Goal: Information Seeking & Learning: Learn about a topic

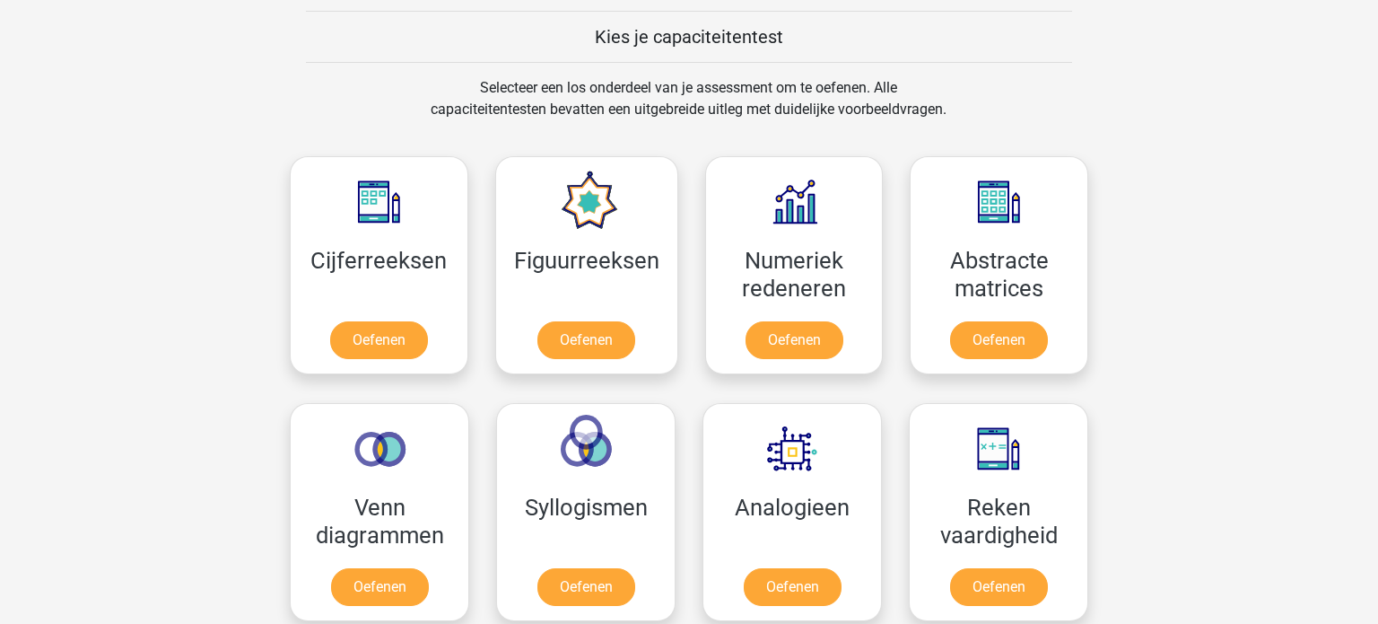
scroll to position [673, 0]
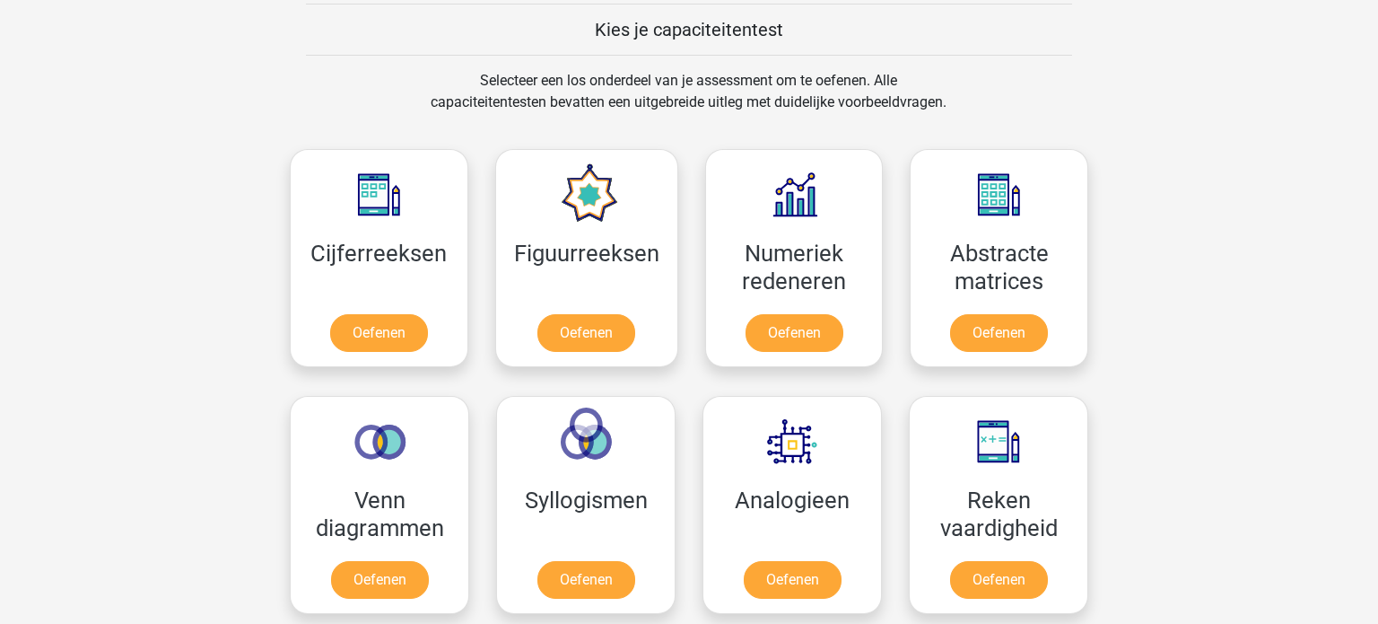
scroll to position [695, 0]
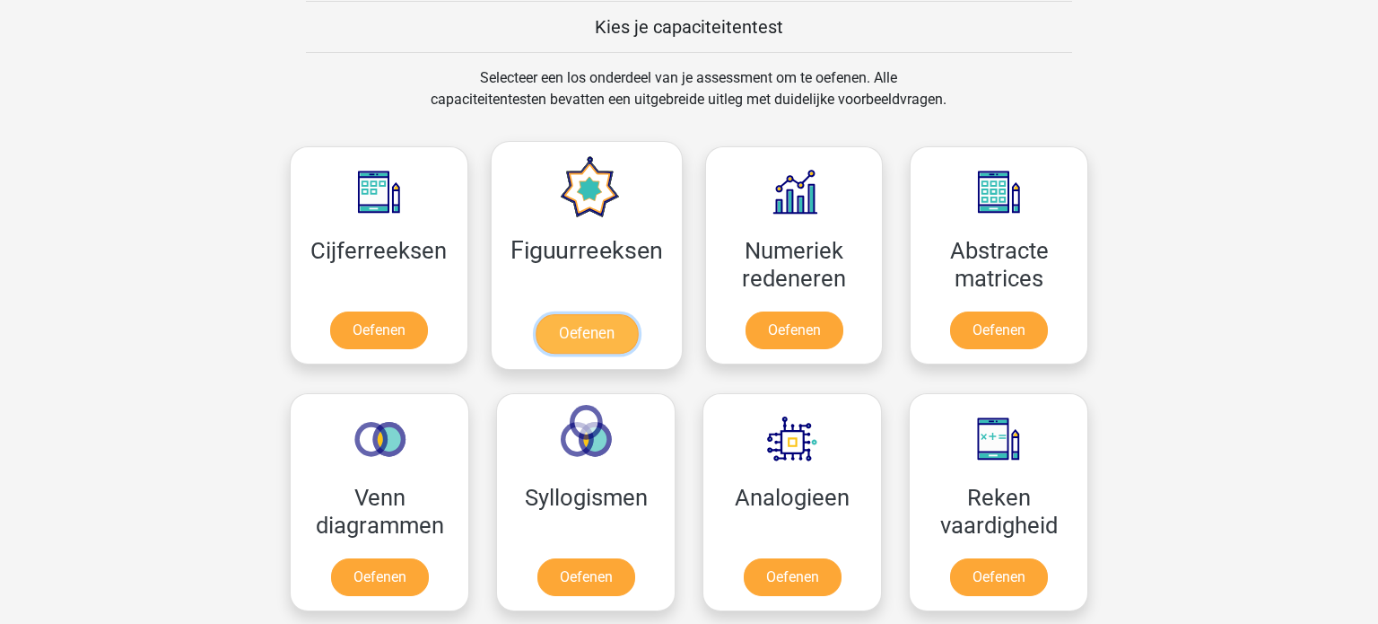
click at [599, 351] on link "Oefenen" at bounding box center [586, 333] width 102 height 39
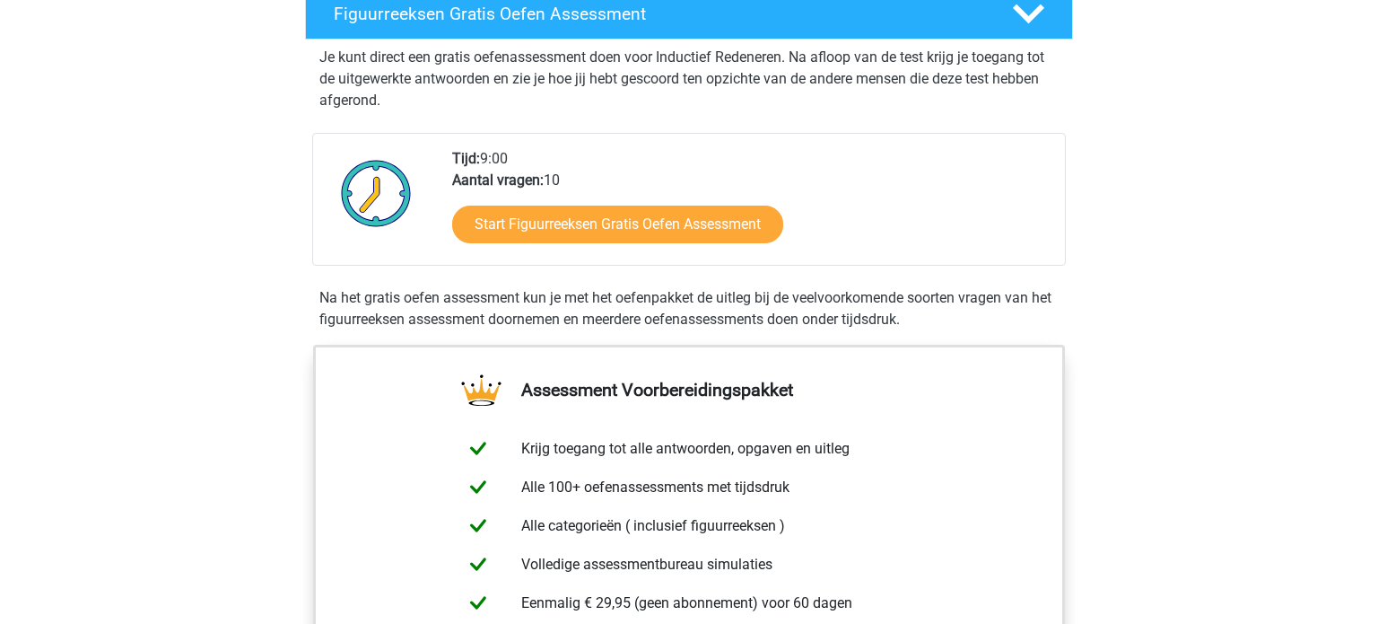
scroll to position [318, 0]
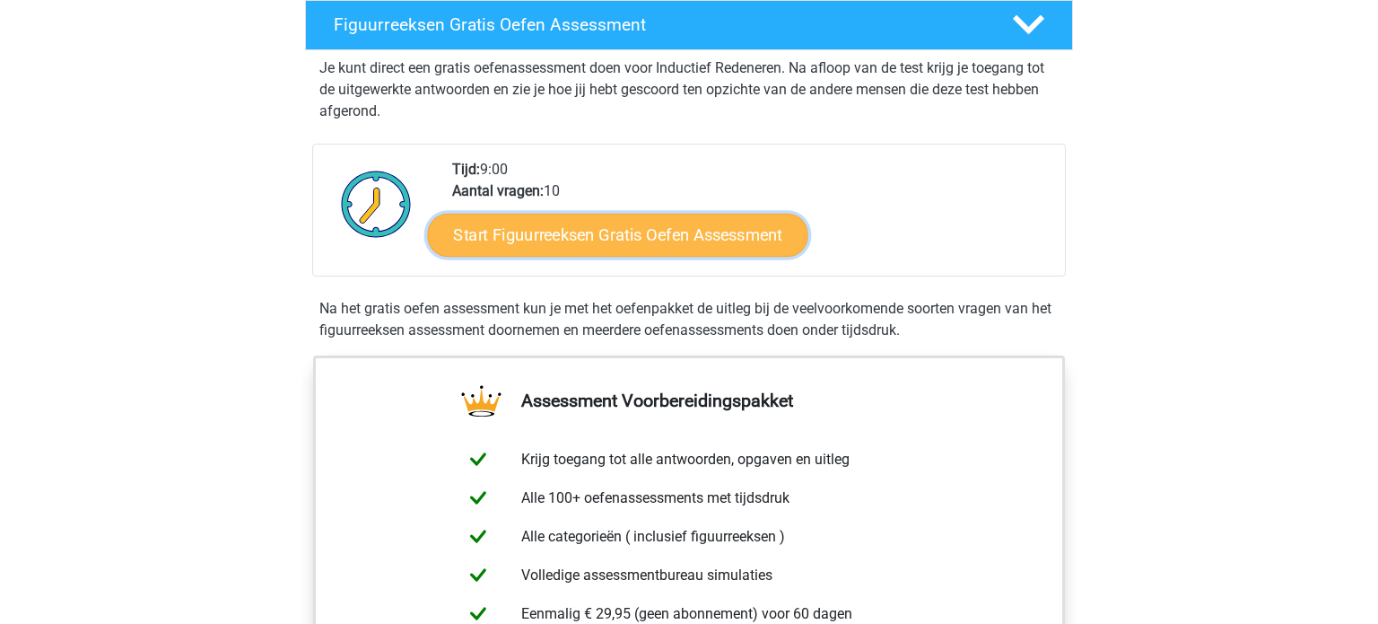
click at [589, 239] on link "Start Figuurreeksen Gratis Oefen Assessment" at bounding box center [618, 234] width 380 height 43
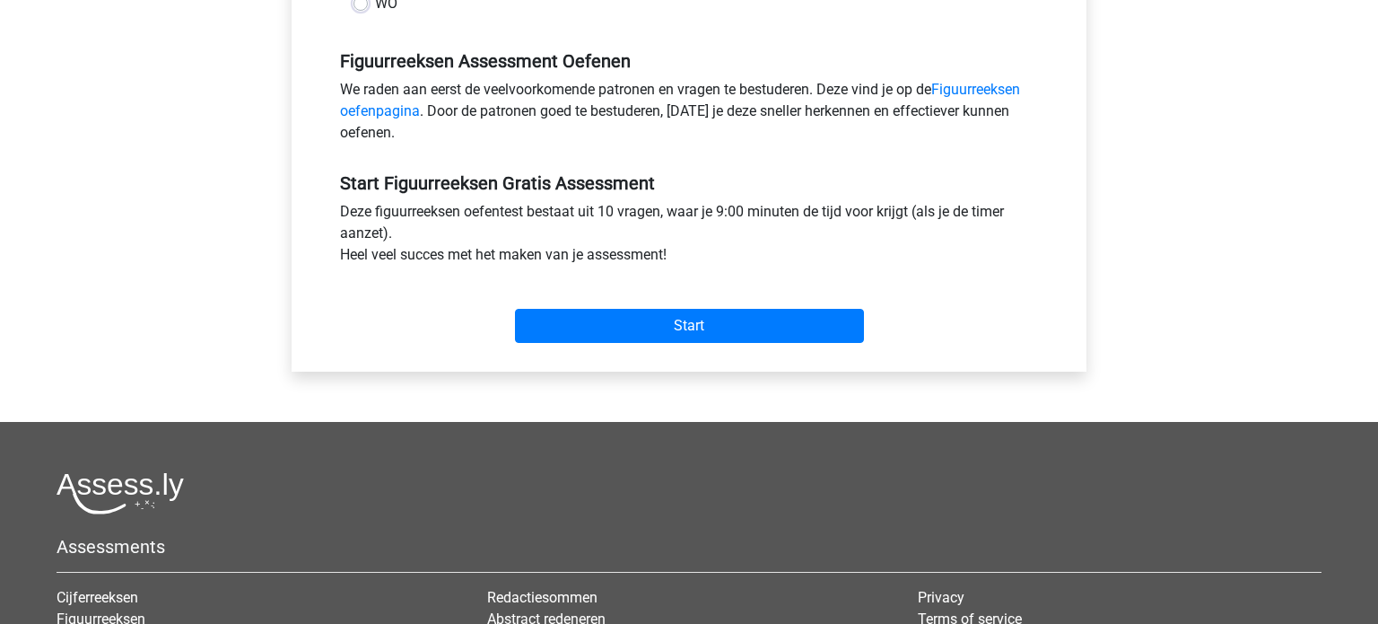
scroll to position [89, 0]
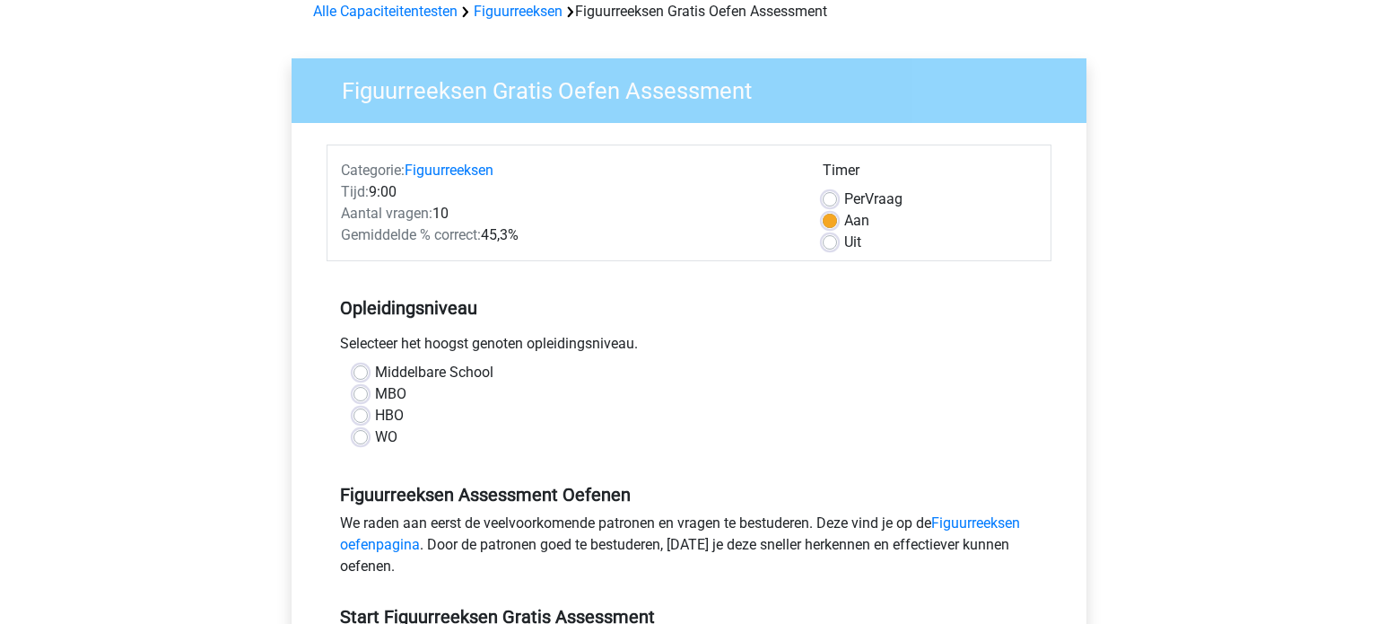
click at [375, 395] on label "MBO" at bounding box center [390, 394] width 31 height 22
click at [355, 395] on input "MBO" at bounding box center [361, 392] width 14 height 18
radio input "true"
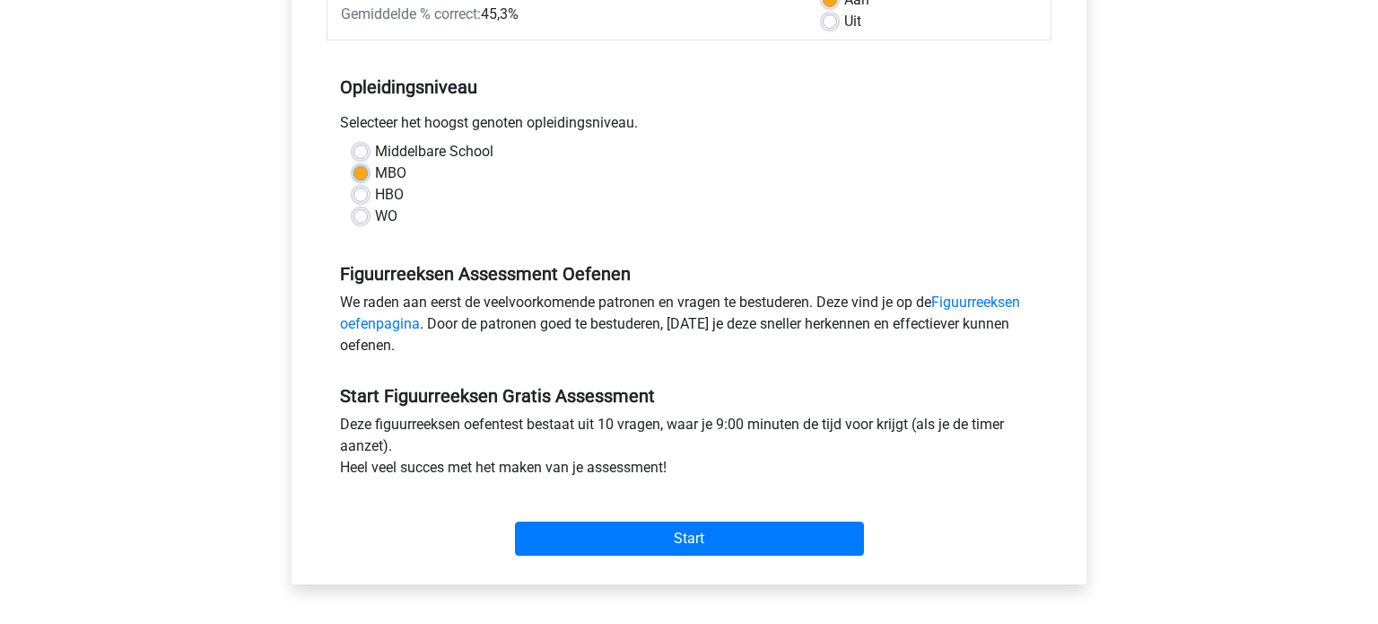
scroll to position [310, 0]
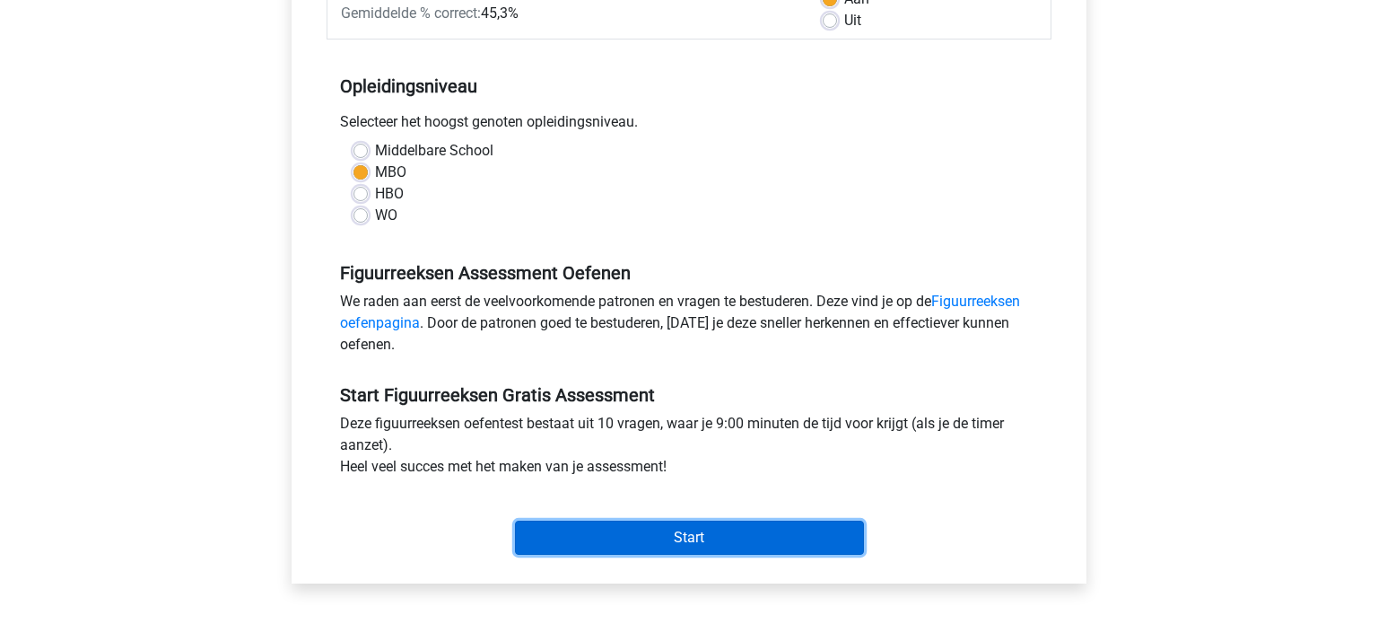
click at [683, 538] on input "Start" at bounding box center [689, 537] width 349 height 34
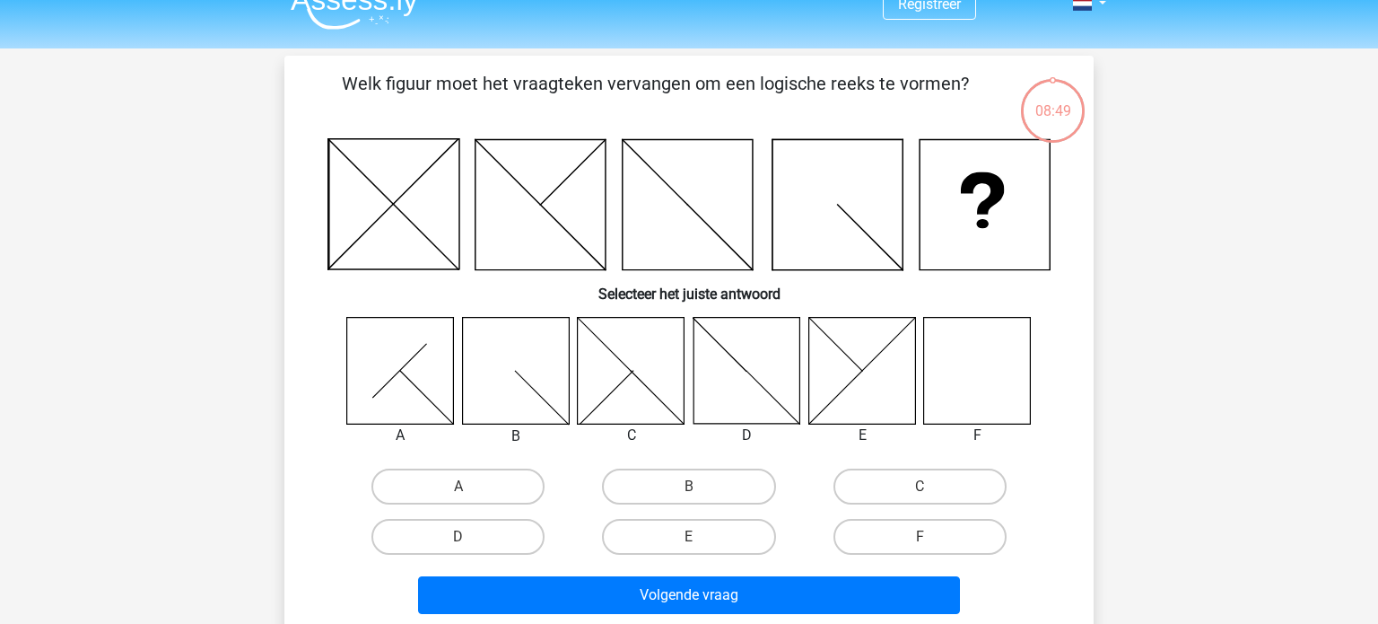
scroll to position [28, 0]
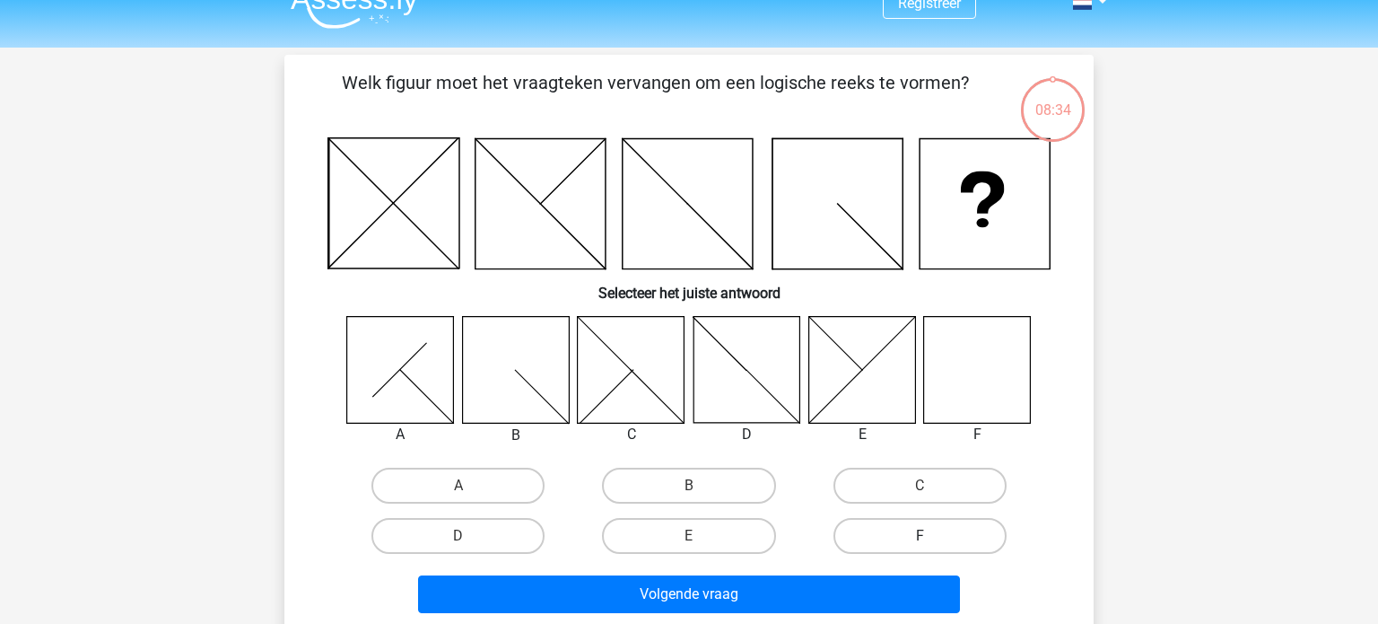
click at [948, 535] on label "F" at bounding box center [920, 536] width 173 height 36
click at [931, 536] on input "F" at bounding box center [926, 542] width 12 height 12
radio input "true"
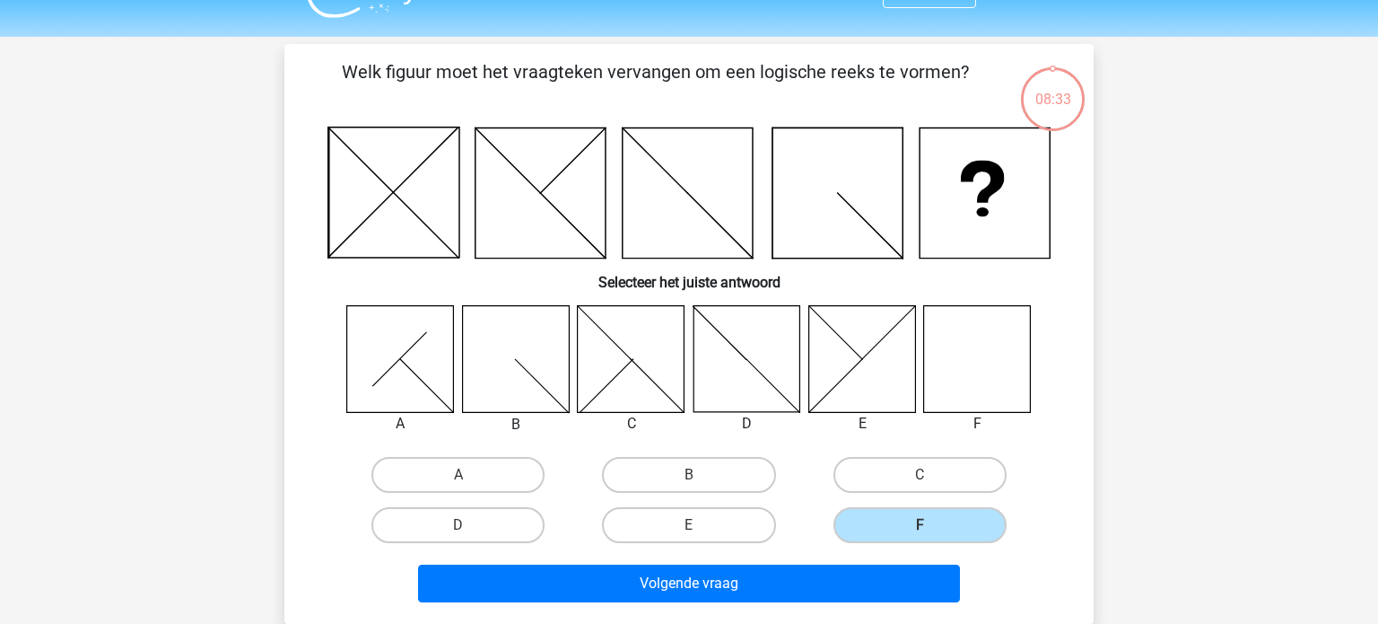
scroll to position [114, 0]
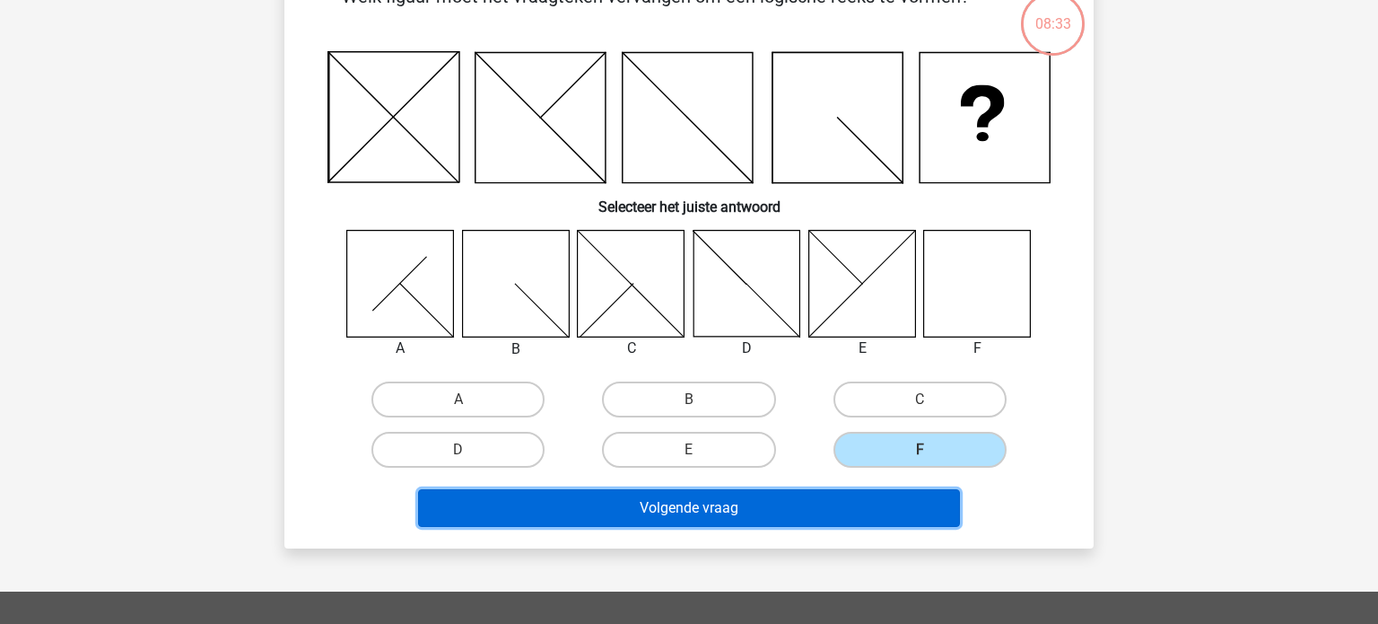
click at [720, 508] on button "Volgende vraag" at bounding box center [689, 508] width 543 height 38
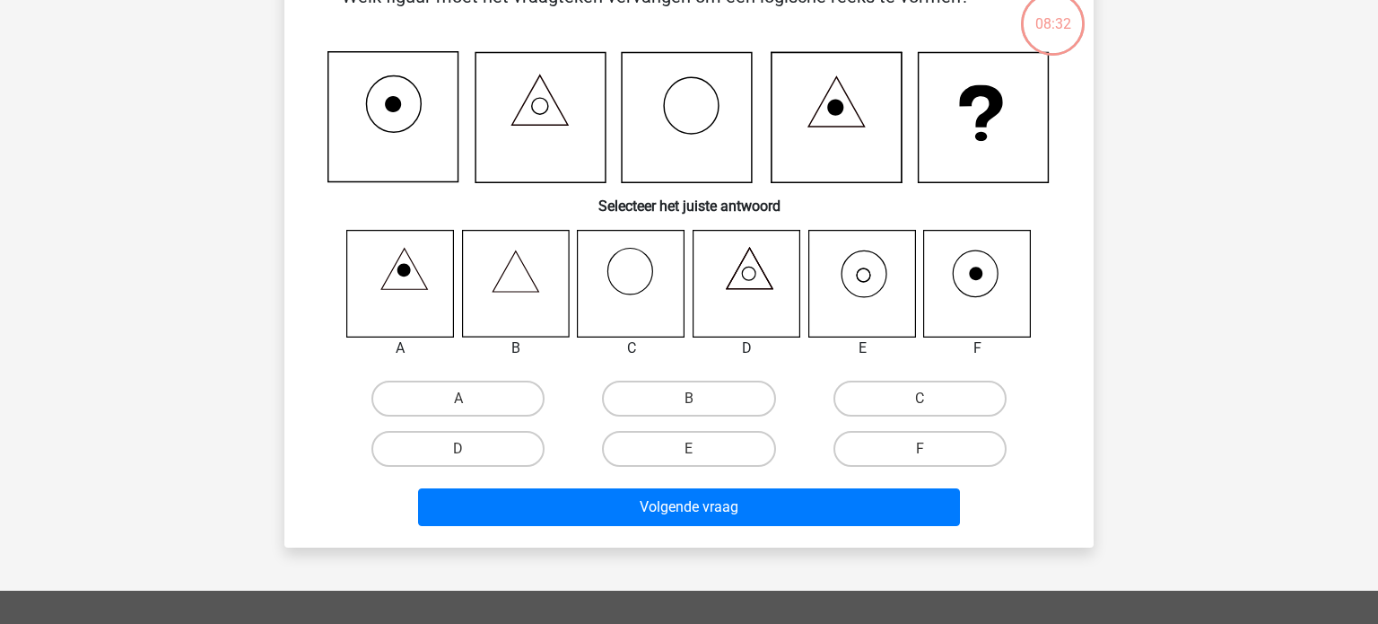
scroll to position [83, 0]
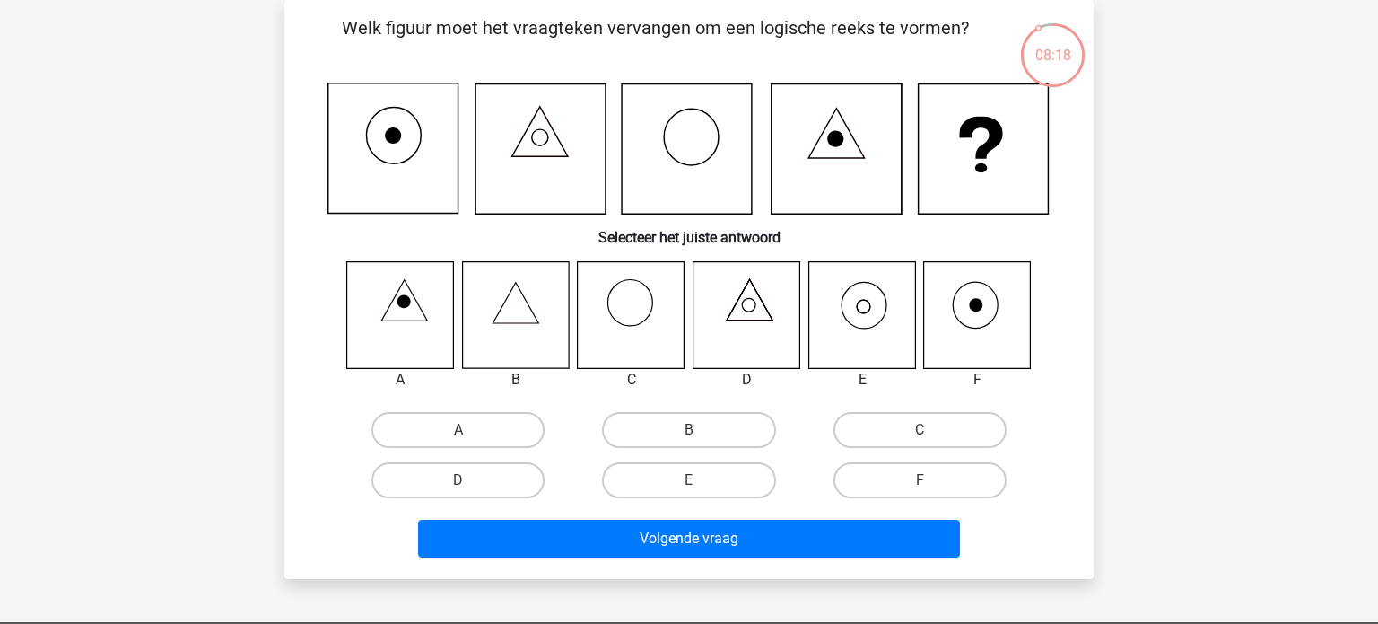
click at [859, 296] on icon at bounding box center [862, 314] width 107 height 107
click at [664, 480] on label "E" at bounding box center [688, 480] width 173 height 36
click at [689, 480] on input "E" at bounding box center [695, 486] width 12 height 12
radio input "true"
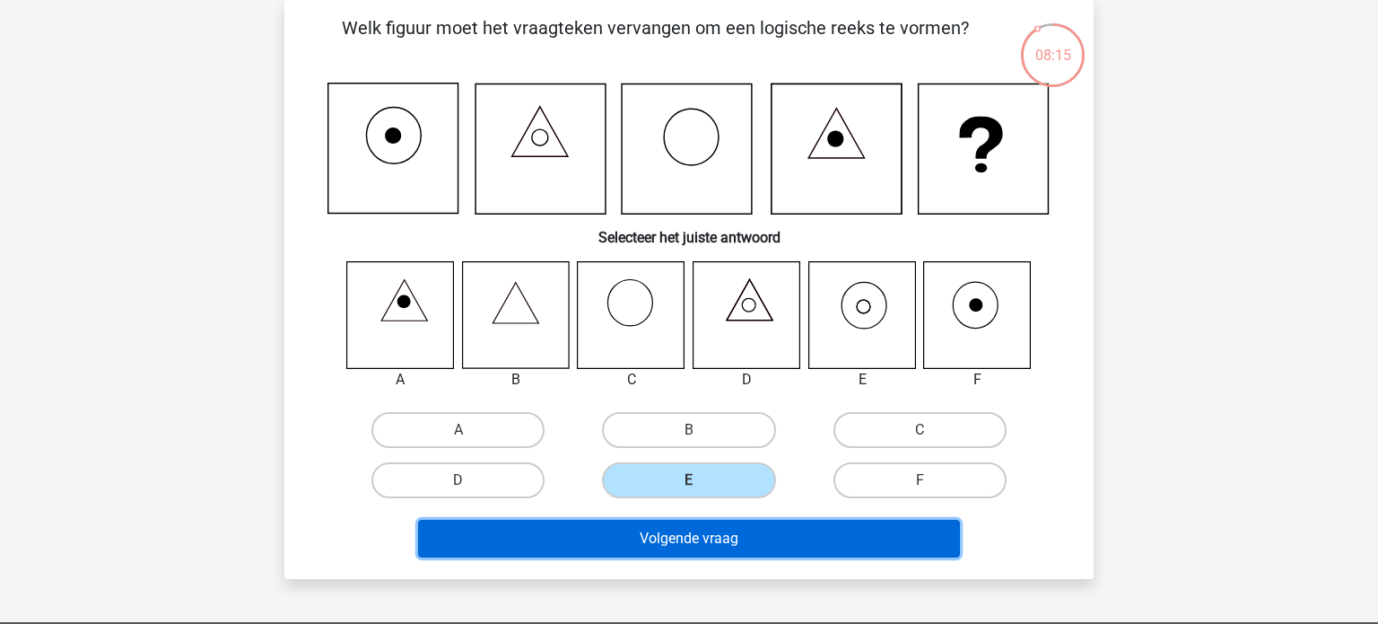
click at [689, 537] on button "Volgende vraag" at bounding box center [689, 539] width 543 height 38
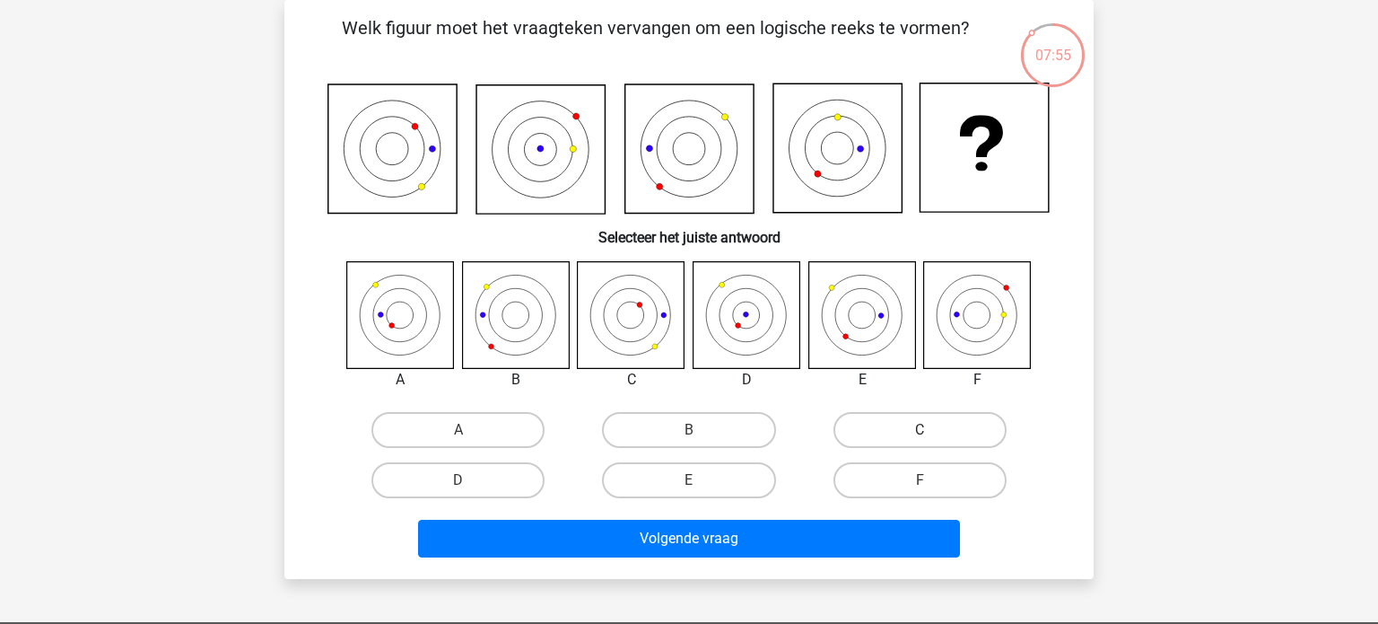
click at [916, 435] on label "C" at bounding box center [920, 430] width 173 height 36
click at [920, 435] on input "C" at bounding box center [926, 436] width 12 height 12
radio input "true"
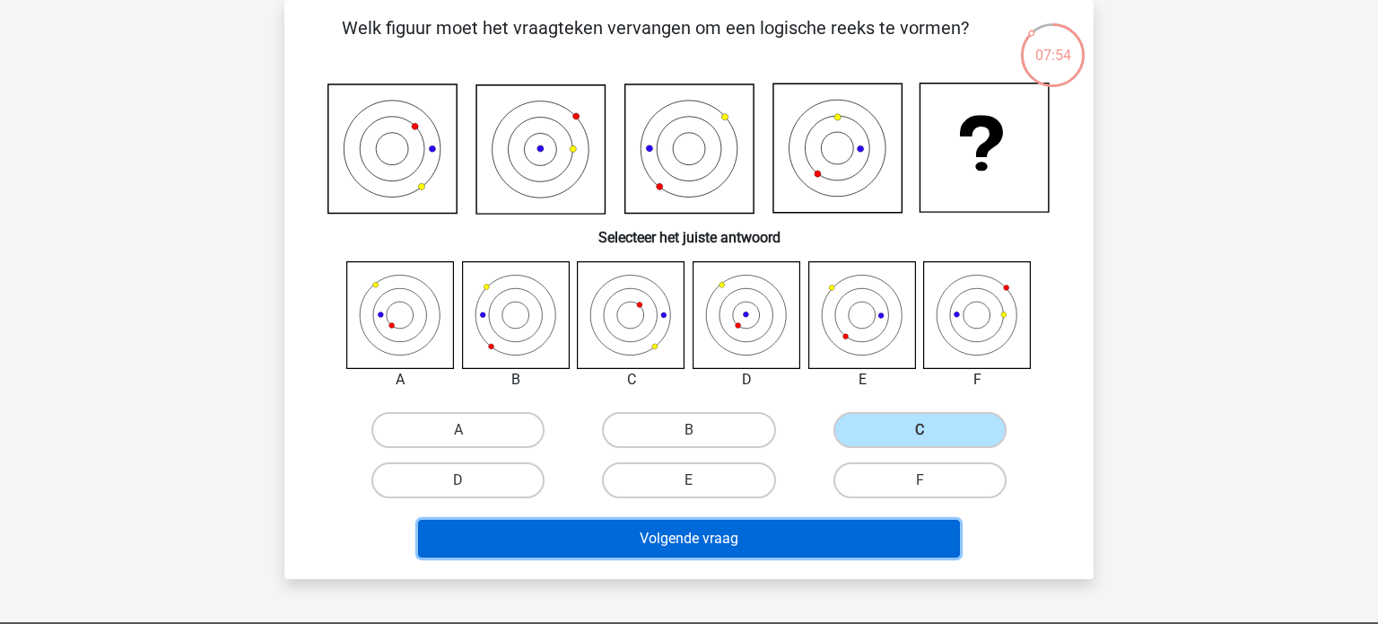
click at [803, 538] on button "Volgende vraag" at bounding box center [689, 539] width 543 height 38
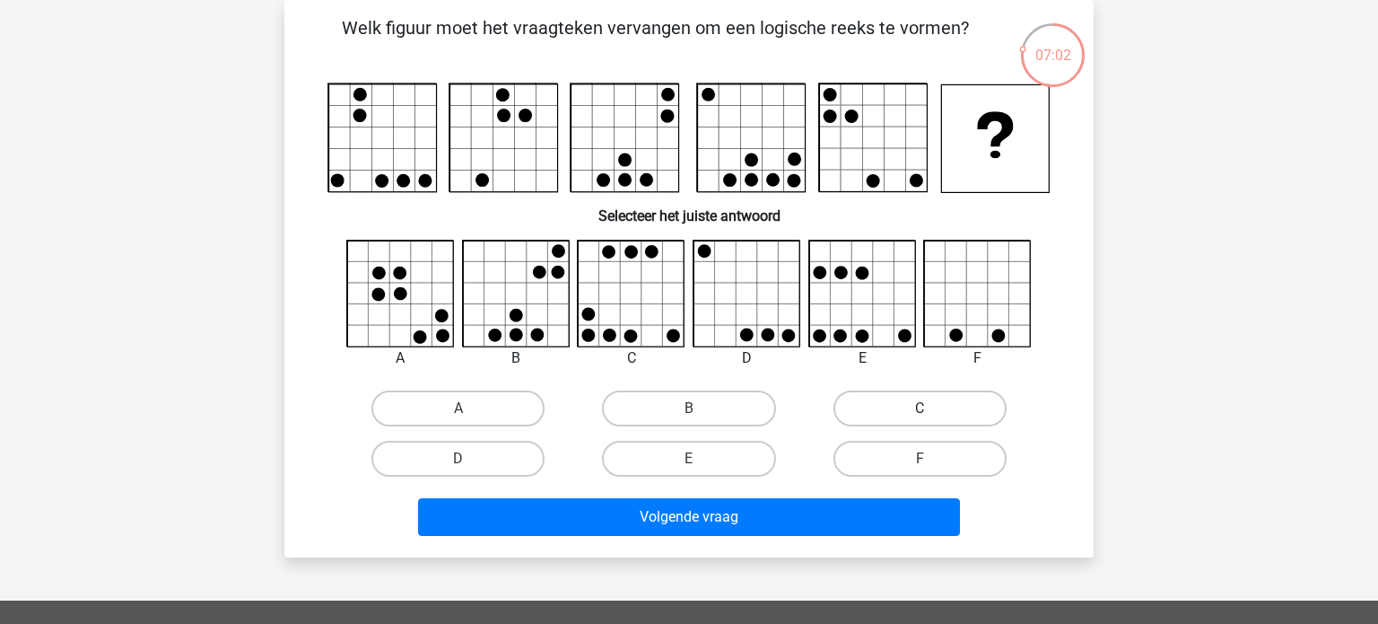
click at [901, 411] on label "C" at bounding box center [920, 408] width 173 height 36
click at [920, 411] on input "C" at bounding box center [926, 414] width 12 height 12
radio input "true"
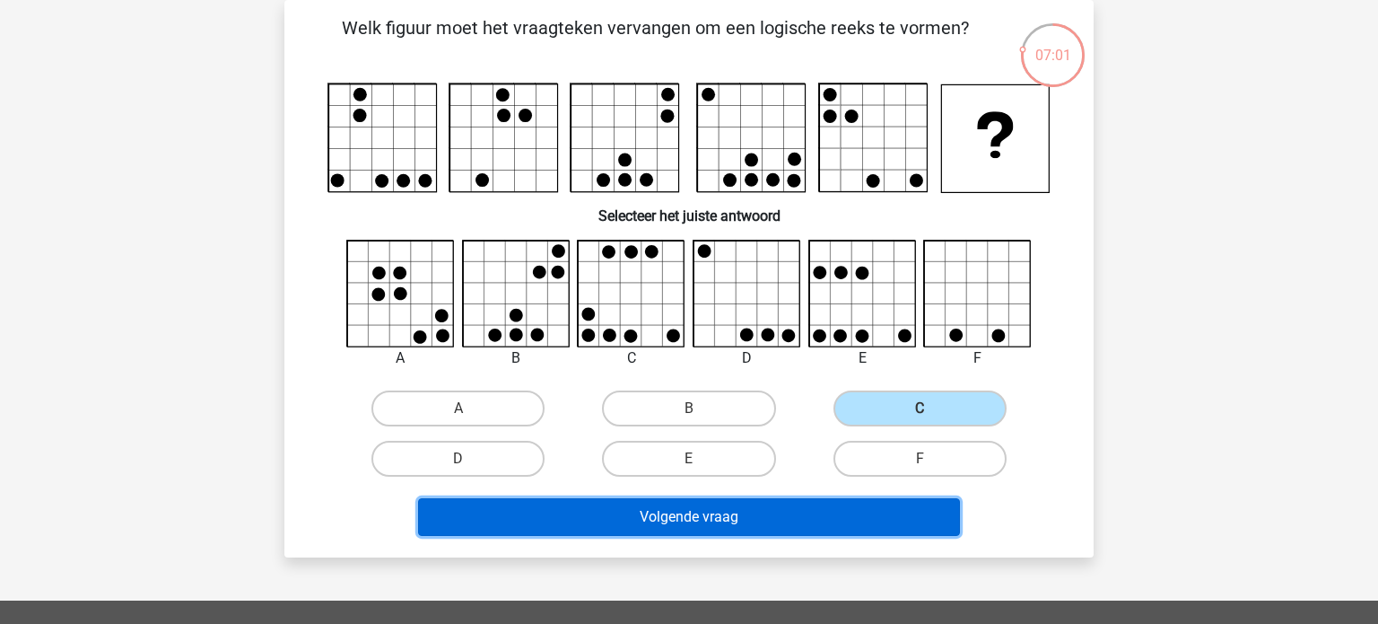
click at [747, 512] on button "Volgende vraag" at bounding box center [689, 517] width 543 height 38
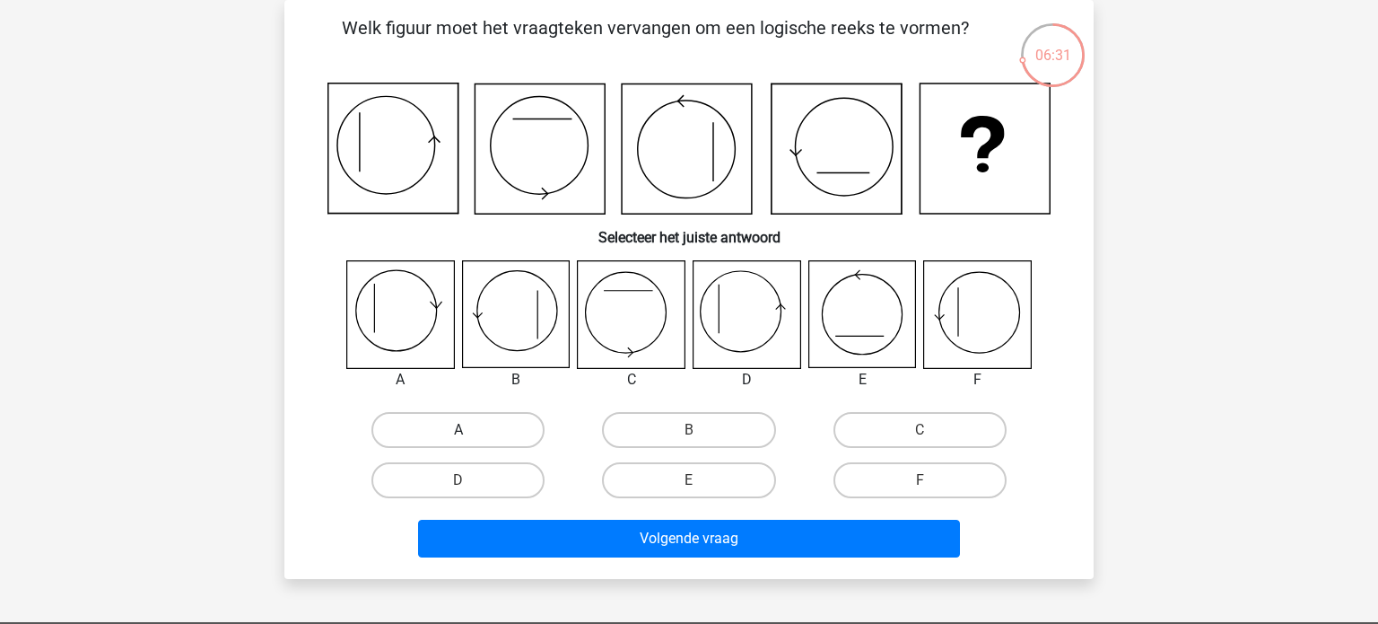
click at [467, 424] on label "A" at bounding box center [457, 430] width 173 height 36
click at [467, 430] on input "A" at bounding box center [465, 436] width 12 height 12
radio input "true"
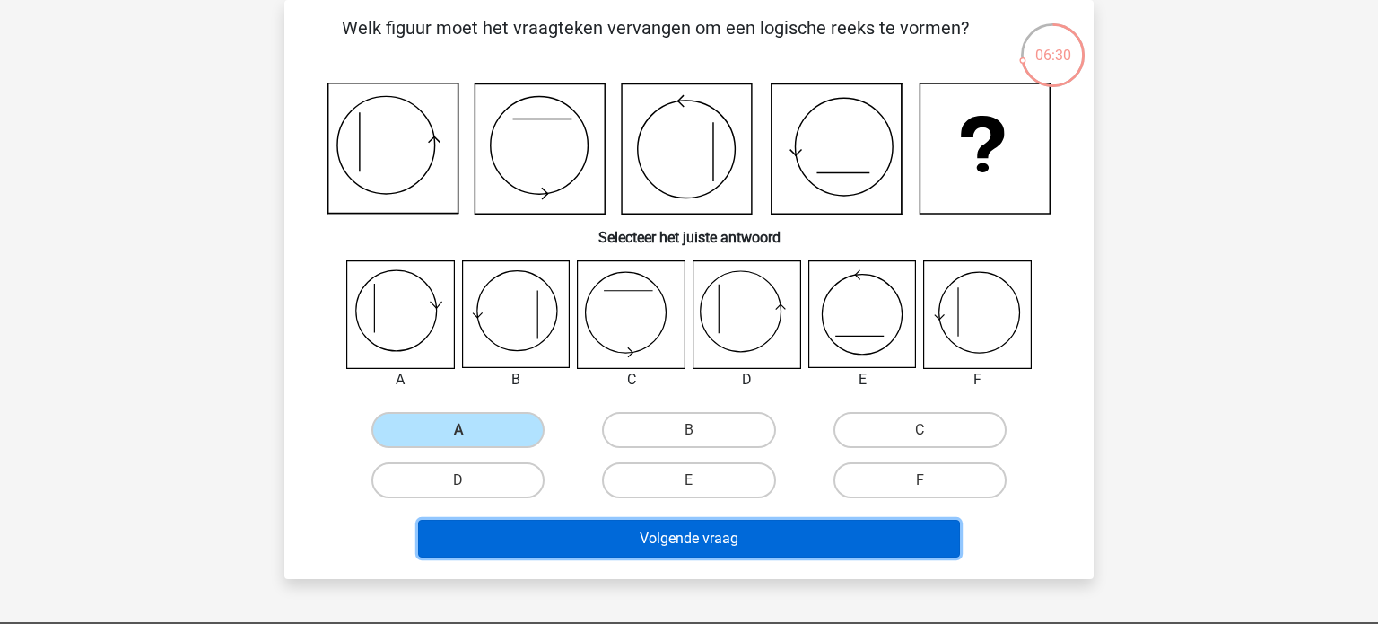
click at [693, 541] on button "Volgende vraag" at bounding box center [689, 539] width 543 height 38
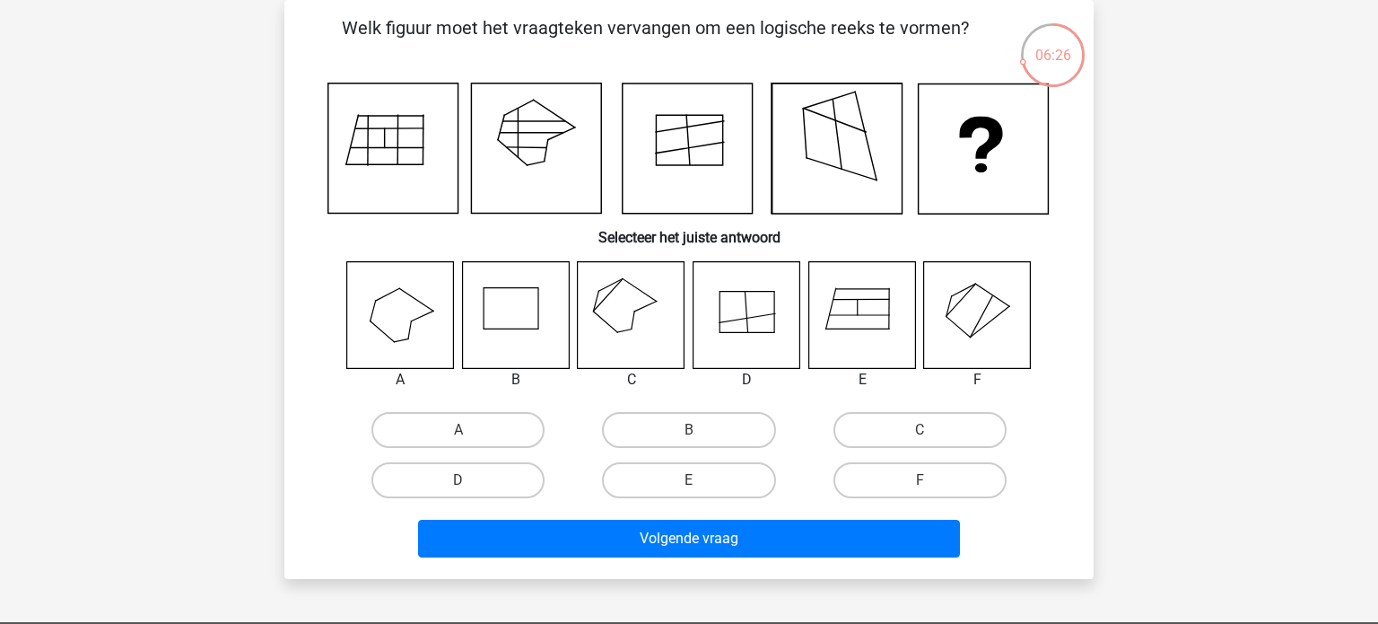
click at [982, 342] on icon at bounding box center [977, 314] width 107 height 107
click at [976, 471] on label "F" at bounding box center [920, 480] width 173 height 36
click at [931, 480] on input "F" at bounding box center [926, 486] width 12 height 12
radio input "true"
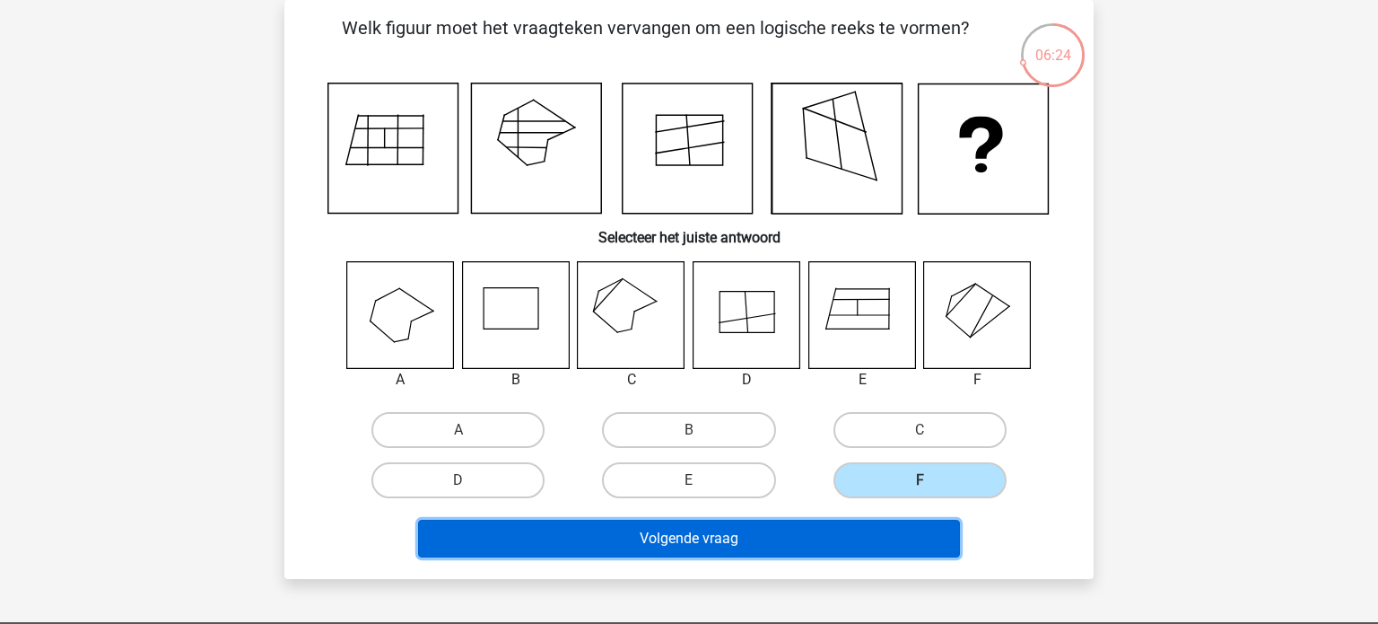
click at [780, 543] on button "Volgende vraag" at bounding box center [689, 539] width 543 height 38
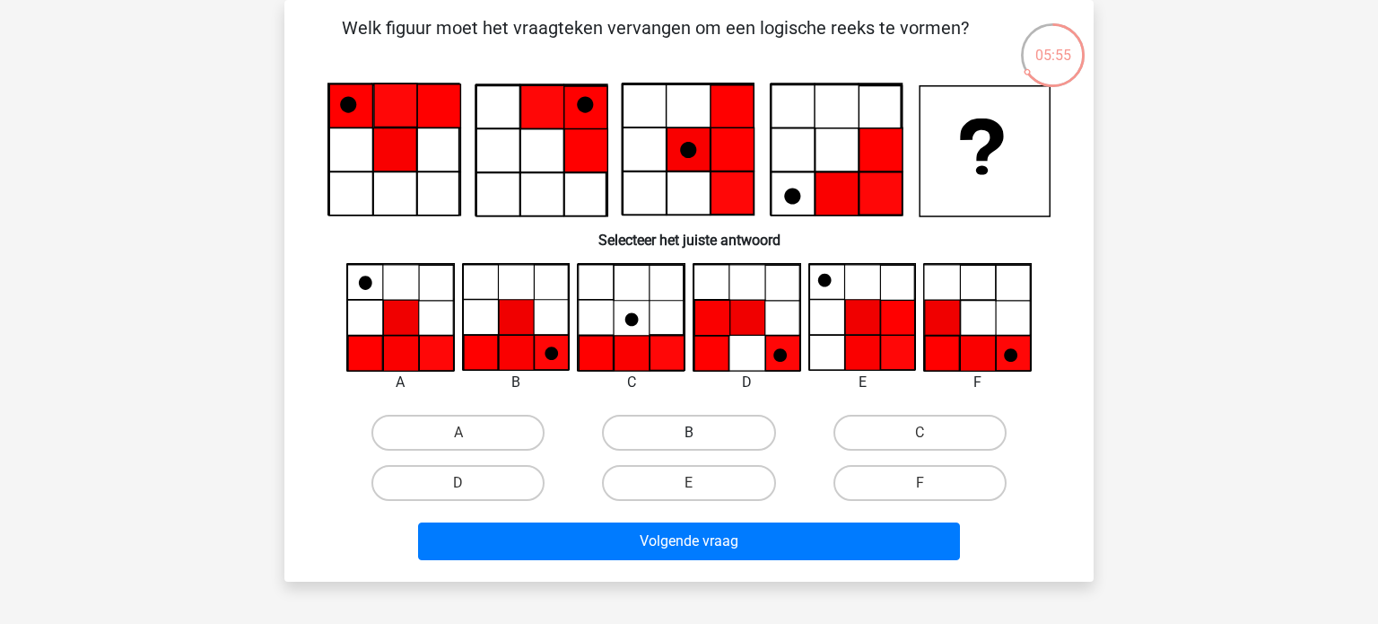
click at [664, 430] on label "B" at bounding box center [688, 433] width 173 height 36
click at [689, 433] on input "B" at bounding box center [695, 439] width 12 height 12
radio input "true"
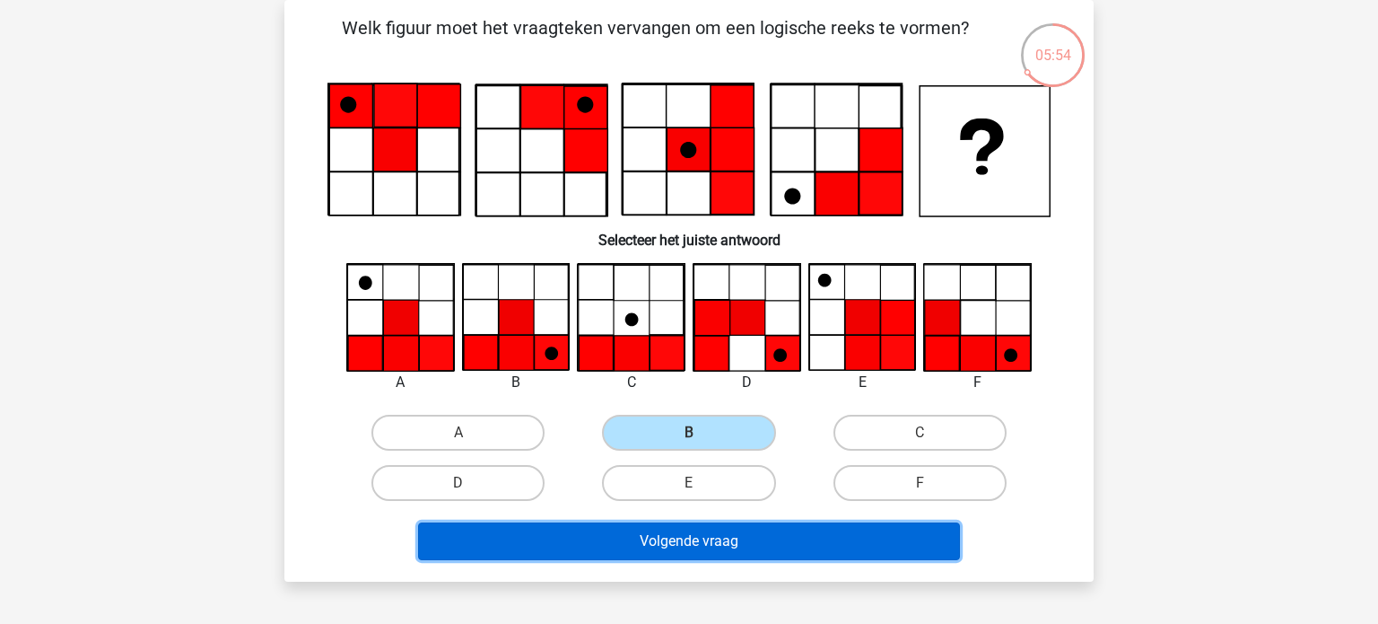
click at [726, 540] on button "Volgende vraag" at bounding box center [689, 541] width 543 height 38
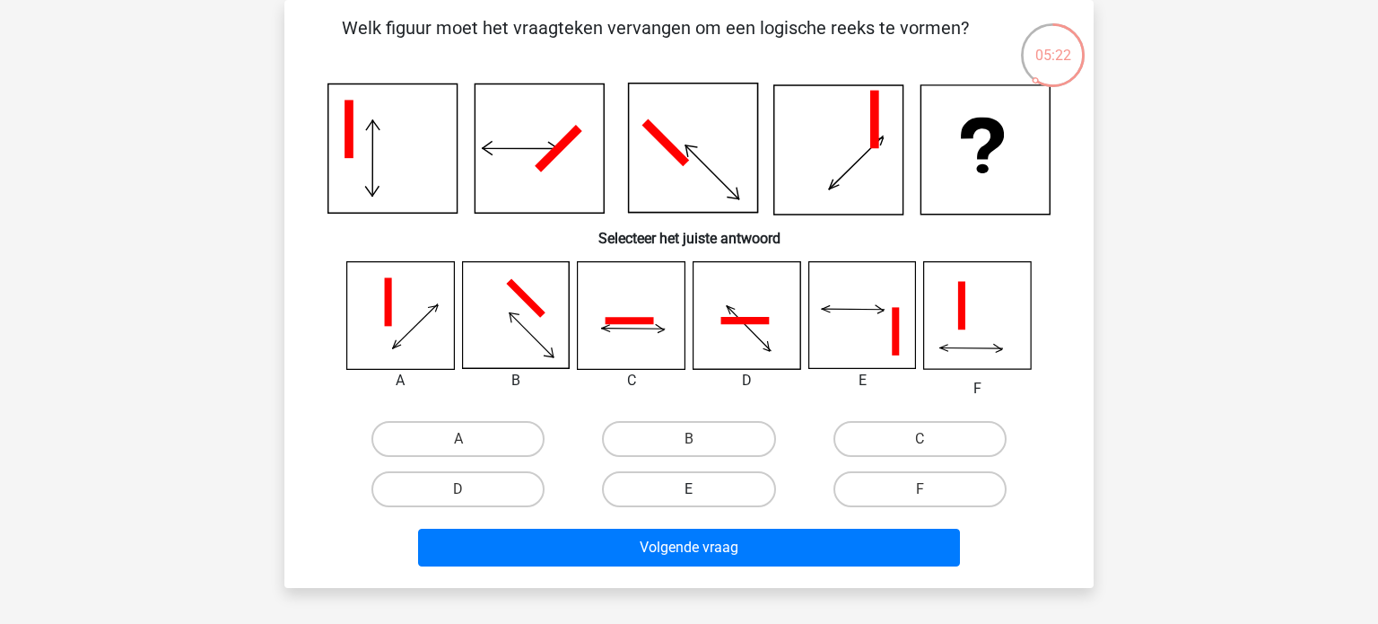
click at [718, 488] on label "E" at bounding box center [688, 489] width 173 height 36
click at [701, 489] on input "E" at bounding box center [695, 495] width 12 height 12
radio input "true"
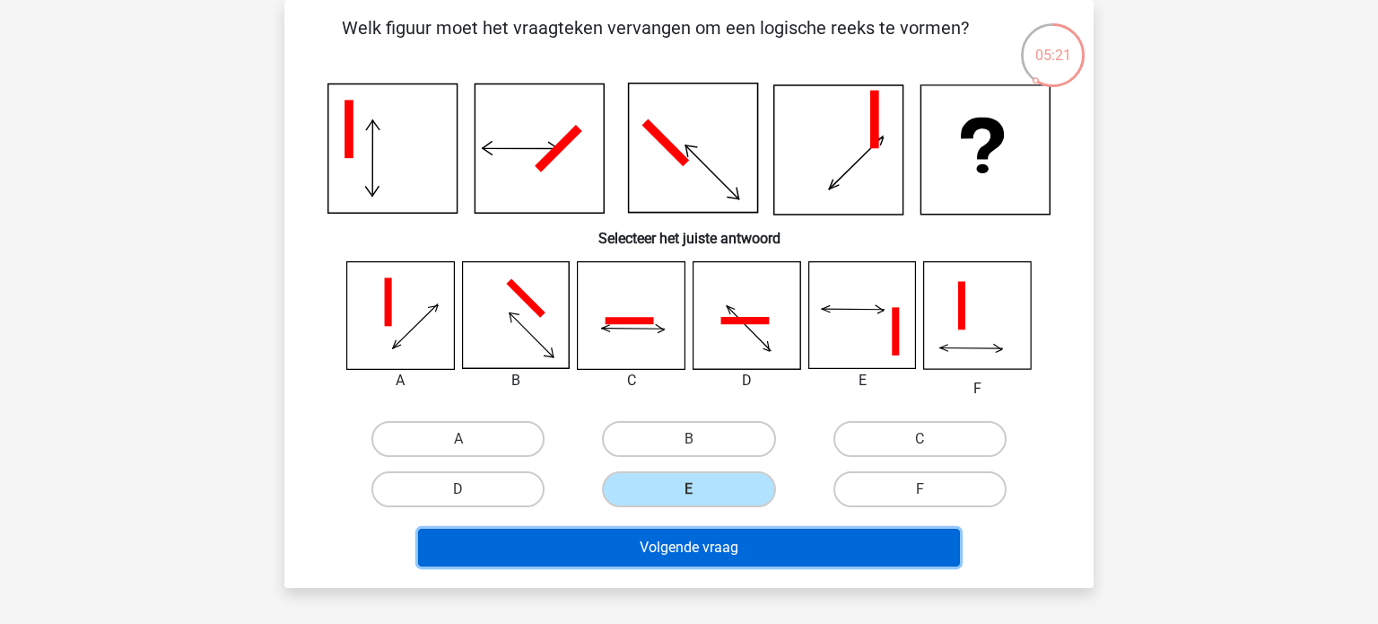
click at [739, 543] on button "Volgende vraag" at bounding box center [689, 548] width 543 height 38
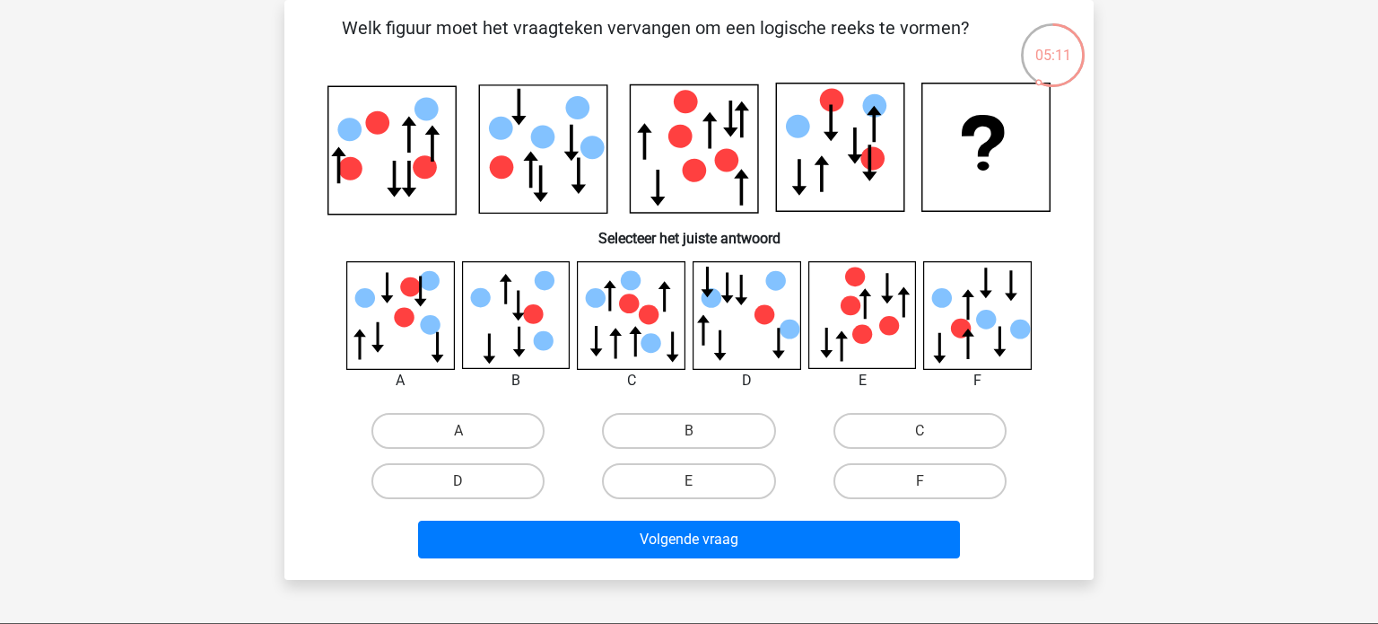
click at [700, 431] on input "B" at bounding box center [695, 437] width 12 height 12
radio input "true"
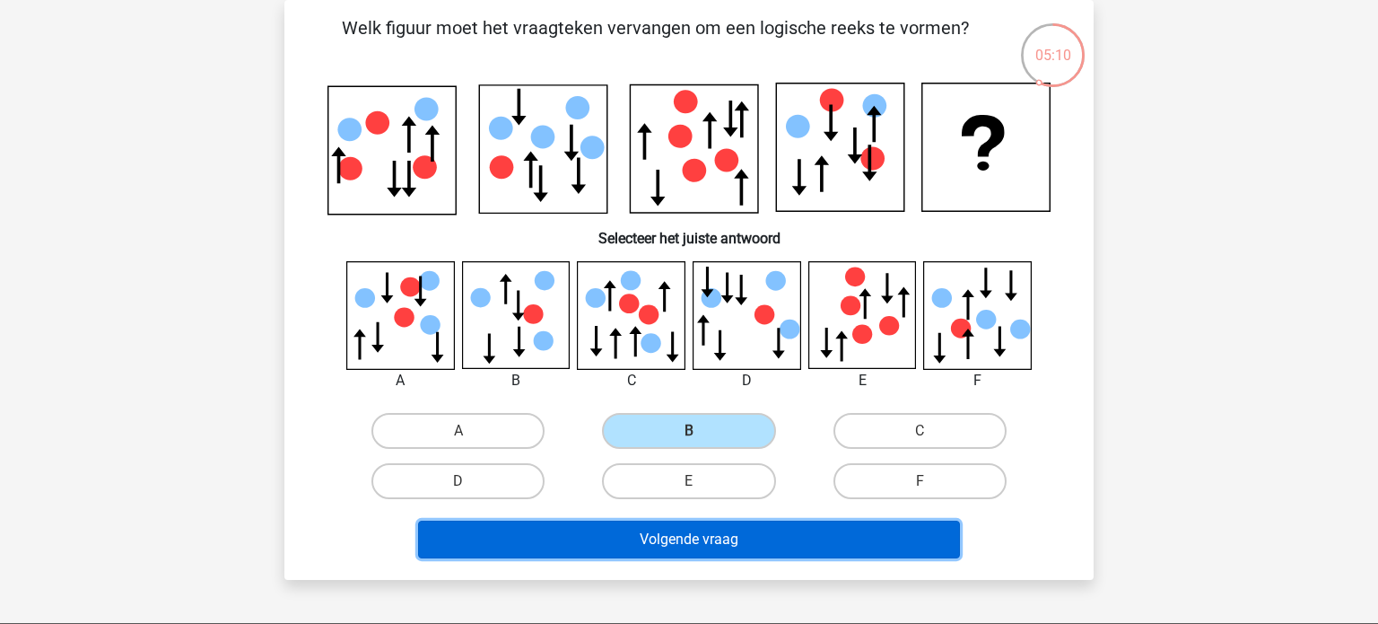
click at [784, 544] on button "Volgende vraag" at bounding box center [689, 539] width 543 height 38
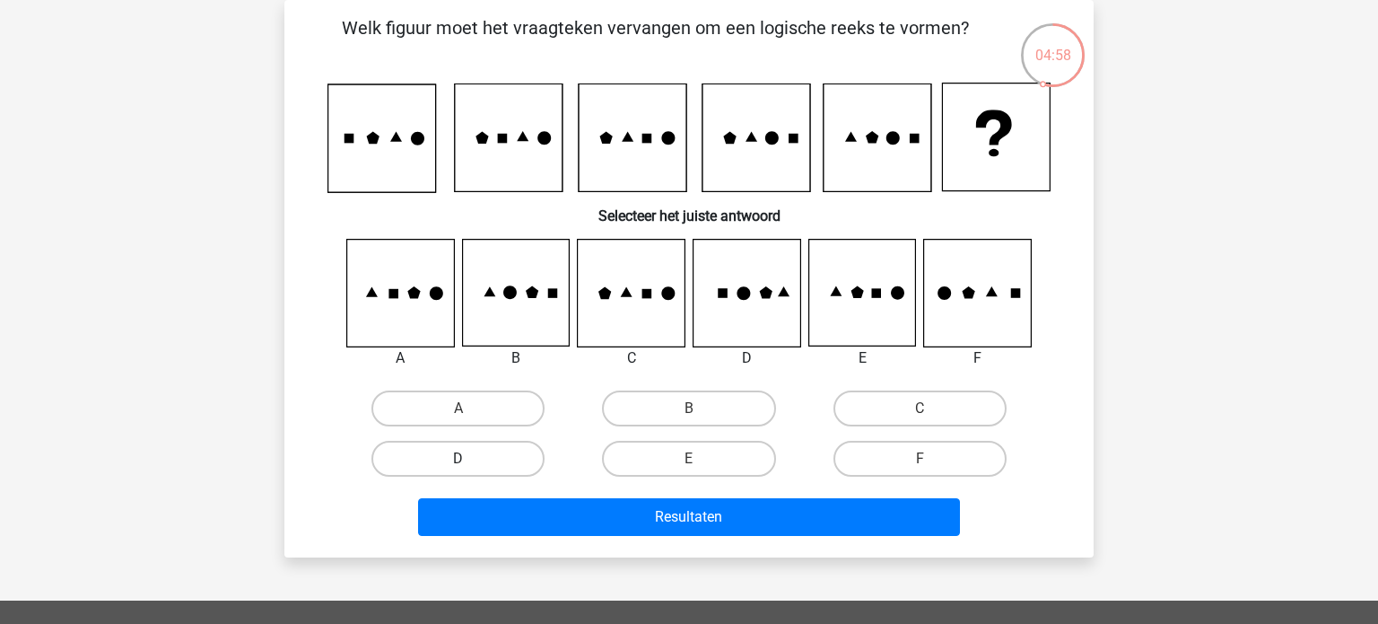
click at [480, 458] on label "D" at bounding box center [457, 459] width 173 height 36
click at [470, 459] on input "D" at bounding box center [465, 465] width 12 height 12
radio input "true"
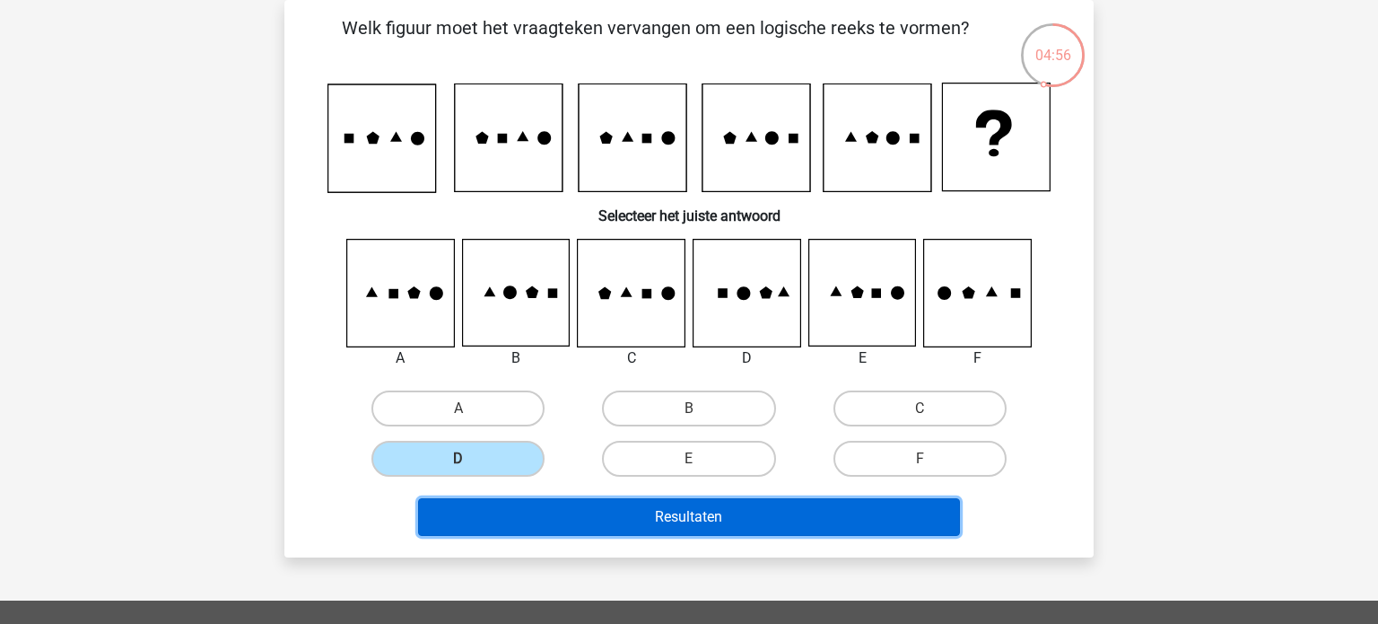
click at [712, 521] on button "Resultaten" at bounding box center [689, 517] width 543 height 38
